Goal: Find specific page/section: Find specific page/section

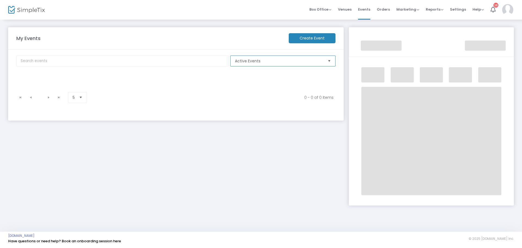
click at [247, 59] on span "Active Events" at bounding box center [279, 60] width 88 height 5
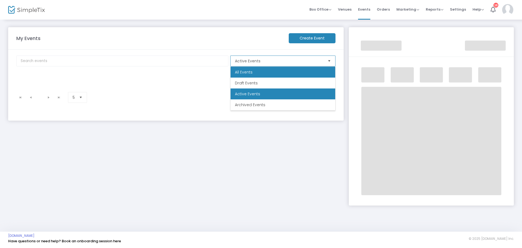
click at [243, 72] on span "All Events" at bounding box center [244, 71] width 18 height 5
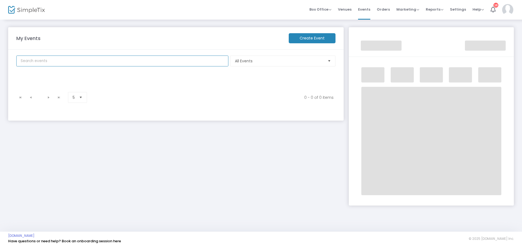
click at [44, 63] on input "text" at bounding box center [122, 60] width 212 height 11
type input "volleyball"
click at [249, 63] on span "All Events" at bounding box center [279, 60] width 88 height 5
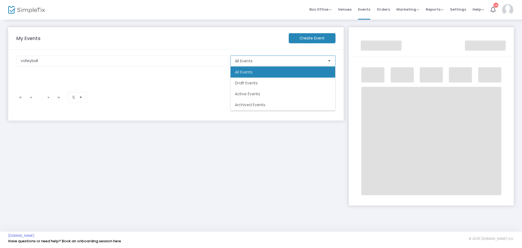
click at [247, 70] on span "All Events" at bounding box center [244, 71] width 18 height 5
